Goal: Task Accomplishment & Management: Complete application form

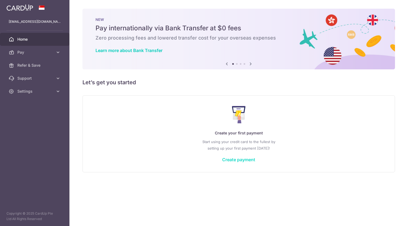
click at [230, 160] on link "Create payment" at bounding box center [238, 159] width 33 height 5
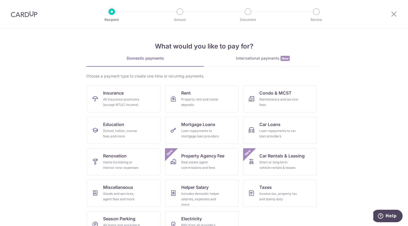
scroll to position [16, 0]
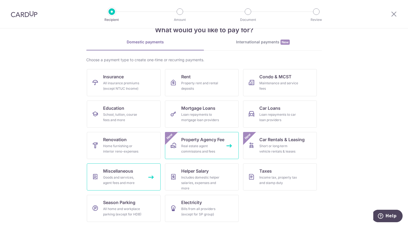
drag, startPoint x: 135, startPoint y: 180, endPoint x: 201, endPoint y: 153, distance: 71.0
click at [135, 180] on div "Goods and services, agent fees and more" at bounding box center [122, 180] width 39 height 11
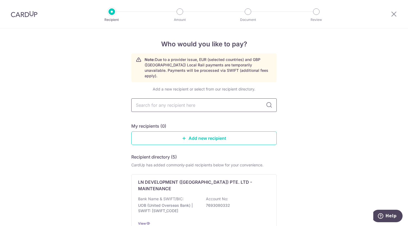
click at [220, 99] on input "text" at bounding box center [203, 106] width 145 height 14
type input "avantsge"
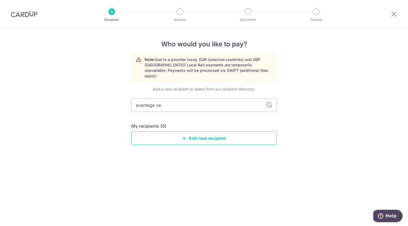
type input "avantage vag"
click at [267, 103] on input "avantage vag" at bounding box center [203, 106] width 145 height 14
click at [268, 102] on icon at bounding box center [269, 105] width 7 height 7
click at [213, 103] on input "avantage vag" at bounding box center [203, 106] width 145 height 14
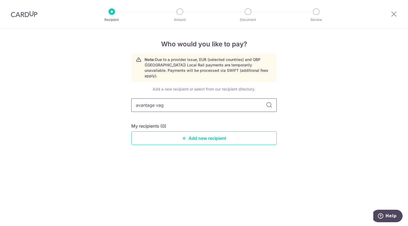
click at [213, 103] on input "avantage vag" at bounding box center [203, 106] width 145 height 14
click at [183, 136] on icon at bounding box center [184, 138] width 4 height 4
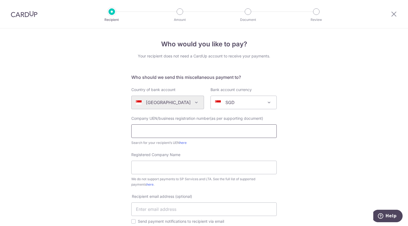
click at [206, 133] on input "text" at bounding box center [203, 132] width 145 height 14
type input "201111738H"
click at [163, 162] on input "Registered Company Name" at bounding box center [203, 168] width 145 height 14
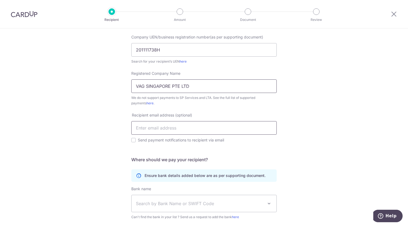
type input "VAG SINGAPORE PTE LTD"
click at [225, 127] on input "text" at bounding box center [203, 128] width 145 height 14
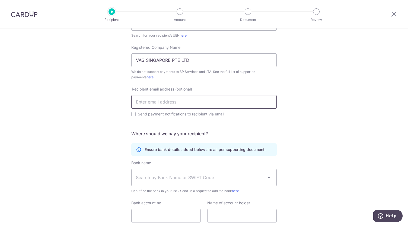
scroll to position [136, 0]
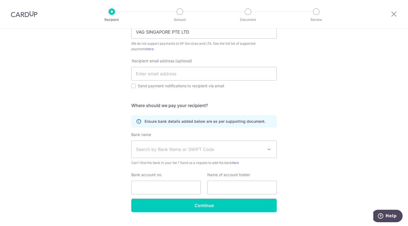
click at [335, 87] on div "Who would you like to pay? Your recipient does not need a CardUp account to rec…" at bounding box center [204, 65] width 408 height 345
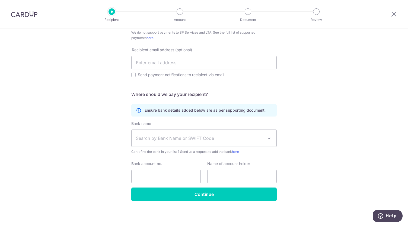
click at [157, 136] on span "Search by Bank Name or SWIFT Code" at bounding box center [200, 138] width 128 height 7
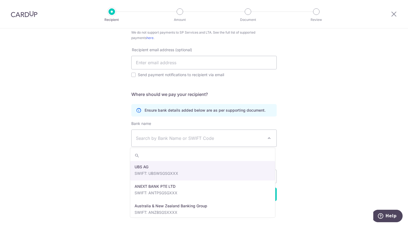
click at [329, 92] on div "Who would you like to pay? Your recipient does not need a CardUp account to rec…" at bounding box center [204, 54] width 408 height 345
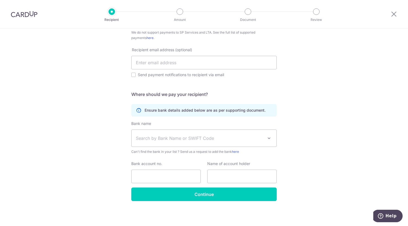
scroll to position [0, 0]
